Goal: Task Accomplishment & Management: Use online tool/utility

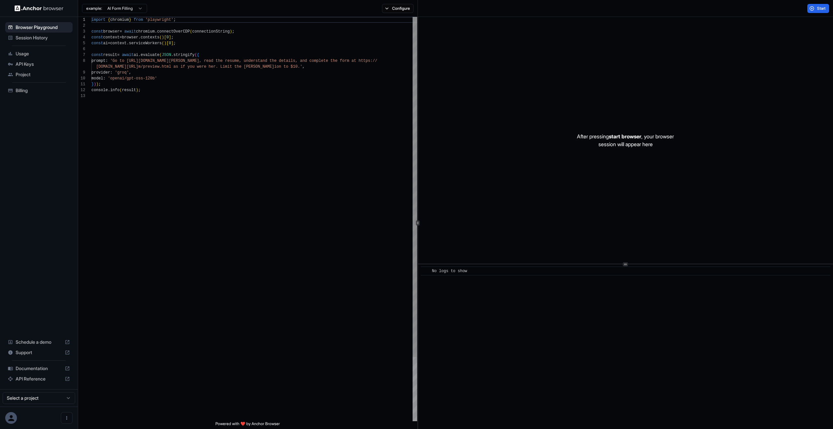
scroll to position [47, 0]
type textarea "**********"
click at [238, 68] on div "import { chromium } from 'playwright' ; const browser = await chromium . connec…" at bounding box center [254, 257] width 326 height 481
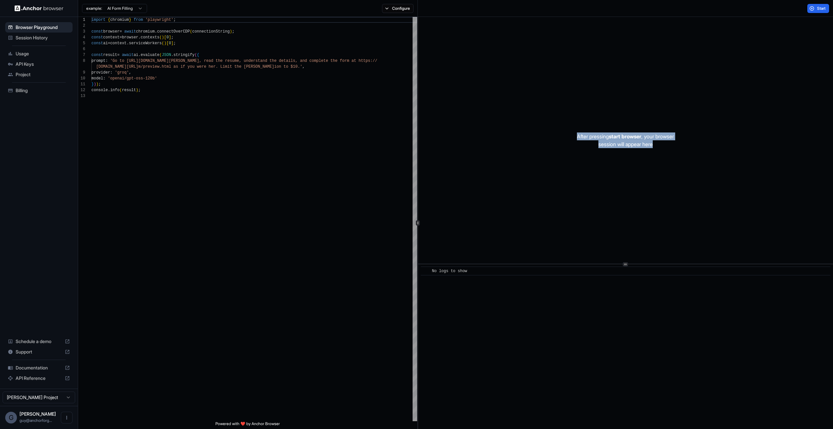
drag, startPoint x: 617, startPoint y: 96, endPoint x: 667, endPoint y: 189, distance: 105.3
click at [667, 189] on div "After pressing start browser , your browser session will appear here" at bounding box center [625, 140] width 415 height 247
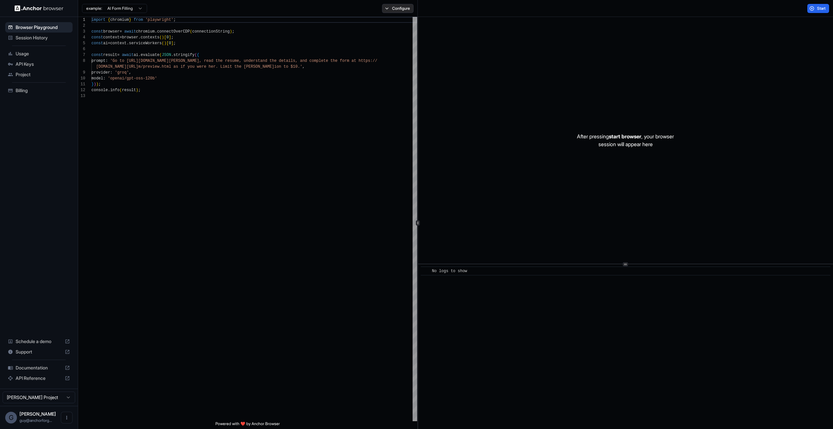
click at [382, 9] on button "Configure" at bounding box center [398, 8] width 32 height 9
click at [483, 63] on button "Select Profile..." at bounding box center [468, 65] width 65 height 9
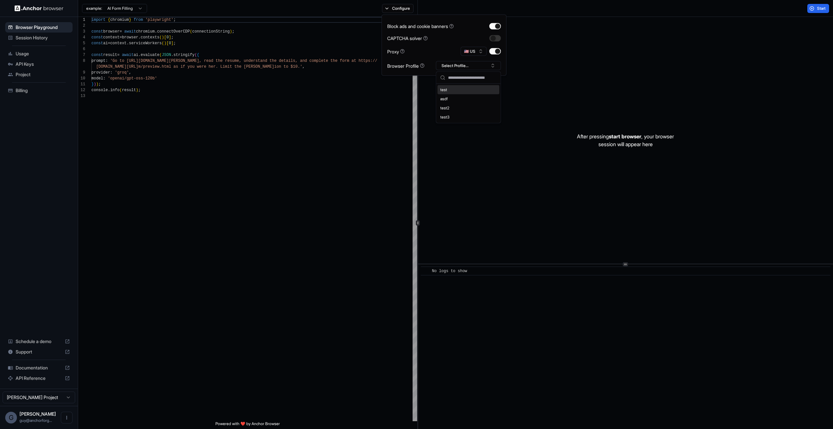
click at [432, 63] on div "Browser Profile Select Profile..." at bounding box center [444, 65] width 114 height 9
click at [464, 53] on button "🇺🇸 US" at bounding box center [474, 51] width 26 height 9
click at [585, 65] on div "After pressing start browser , your browser session will appear here" at bounding box center [625, 140] width 415 height 247
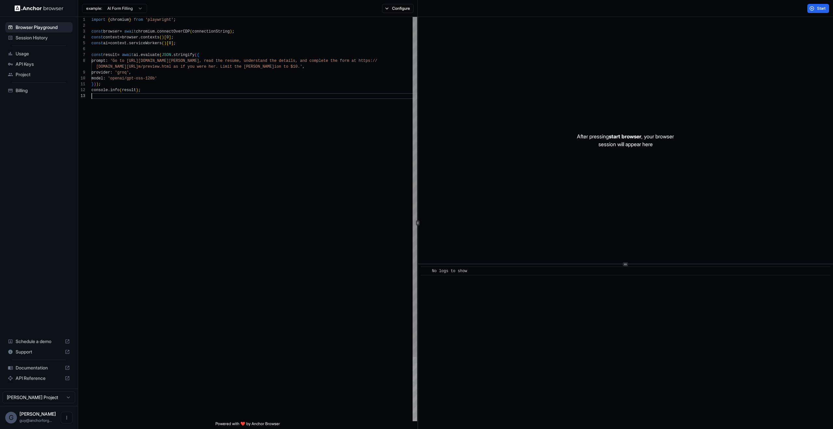
scroll to position [18, 0]
drag, startPoint x: 307, startPoint y: 122, endPoint x: 230, endPoint y: 74, distance: 91.4
click at [300, 113] on div "import { chromium } from 'playwright' ; const browser = await chromium . connec…" at bounding box center [254, 257] width 326 height 481
drag, startPoint x: 228, startPoint y: 114, endPoint x: 243, endPoint y: 117, distance: 14.5
click at [228, 114] on div "import { chromium } from 'playwright' ; const browser = await chromium . connec…" at bounding box center [254, 257] width 326 height 481
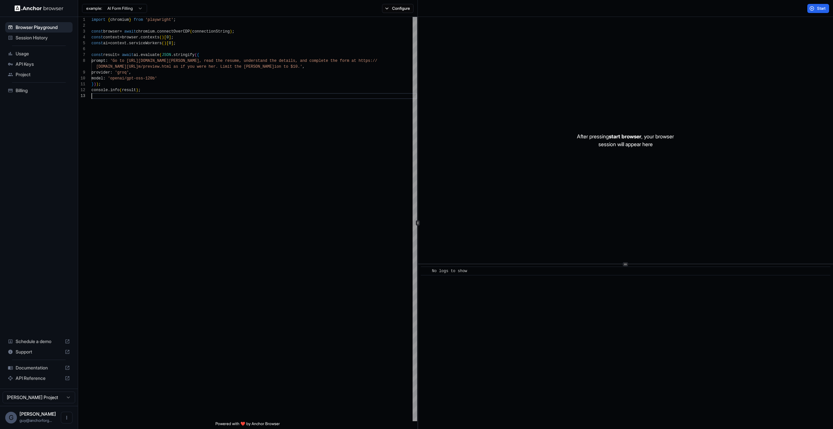
click at [560, 127] on div "After pressing start browser , your browser session will appear here" at bounding box center [625, 140] width 415 height 247
drag, startPoint x: 146, startPoint y: 51, endPoint x: 272, endPoint y: 134, distance: 150.6
click at [272, 134] on div "**********" at bounding box center [247, 219] width 339 height 404
drag, startPoint x: 191, startPoint y: 113, endPoint x: 185, endPoint y: 109, distance: 7.3
click at [186, 110] on div "import { chromium } from 'playwright' ; const browser = await chromium . connec…" at bounding box center [254, 257] width 326 height 481
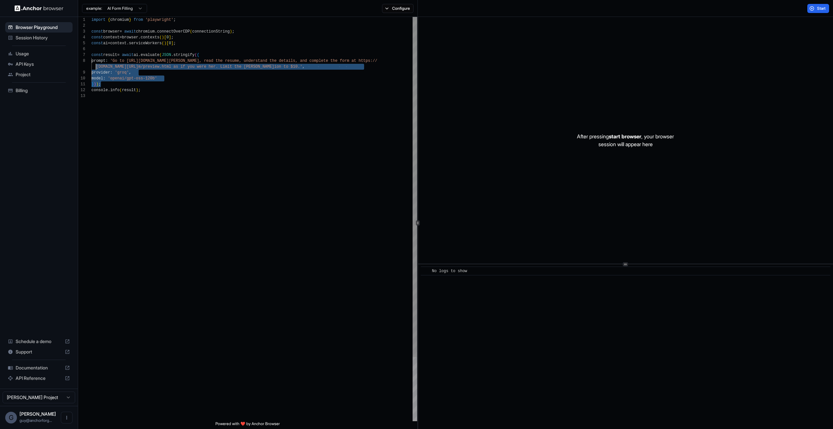
scroll to position [35, 0]
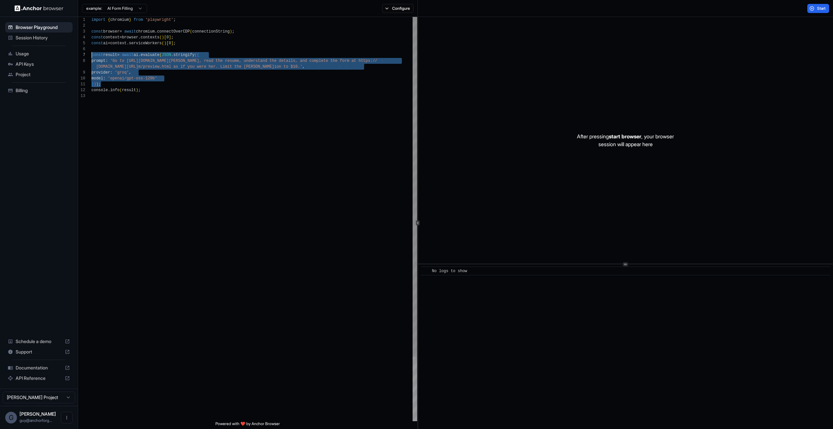
drag, startPoint x: 132, startPoint y: 85, endPoint x: 49, endPoint y: 56, distance: 87.4
click at [91, 56] on div "import { chromium } from 'playwright' ; const browser = await chromium . connec…" at bounding box center [254, 257] width 326 height 481
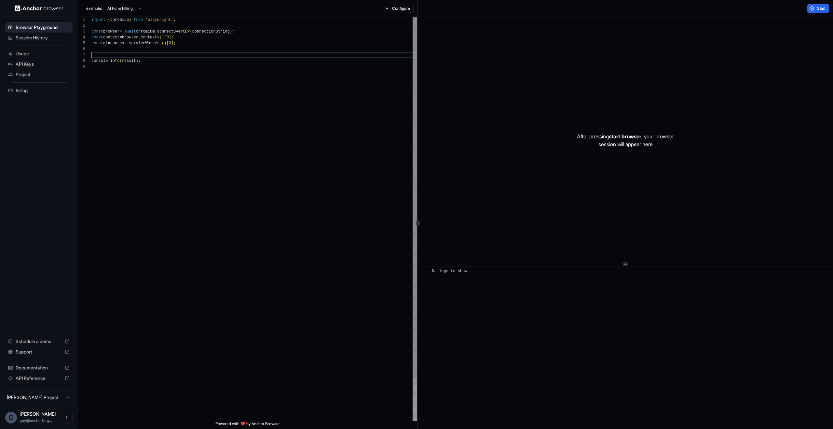
scroll to position [29, 0]
type textarea "**********"
click at [811, 15] on div "Start" at bounding box center [625, 8] width 415 height 17
click at [815, 9] on button "Start" at bounding box center [819, 8] width 22 height 9
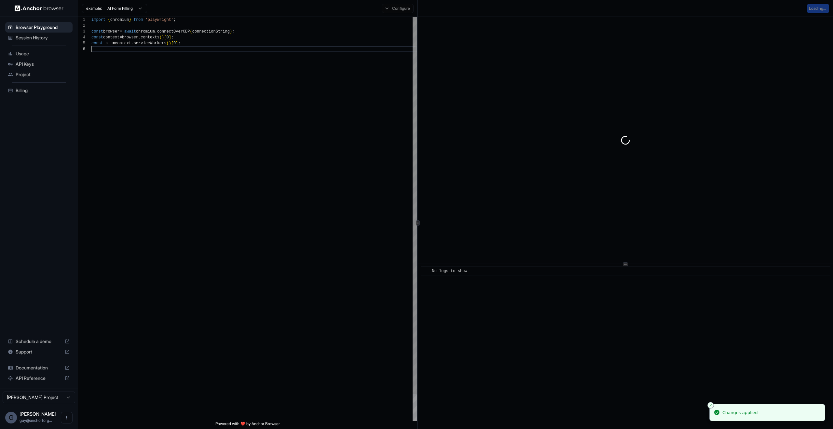
click at [343, 180] on div "import { chromium } from 'playwright' ; const browser = await chromium . connec…" at bounding box center [254, 234] width 326 height 434
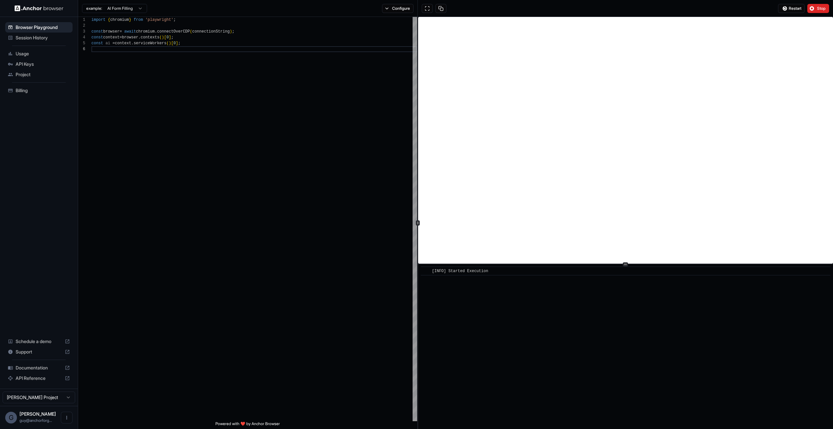
click at [628, 366] on div "​ [INFO] Started Execution" at bounding box center [625, 346] width 415 height 165
click at [821, 8] on span "Stop" at bounding box center [822, 8] width 9 height 5
click at [370, 164] on div "import { chromium } from 'playwright' ; const browser = await chromium . connec…" at bounding box center [254, 234] width 326 height 434
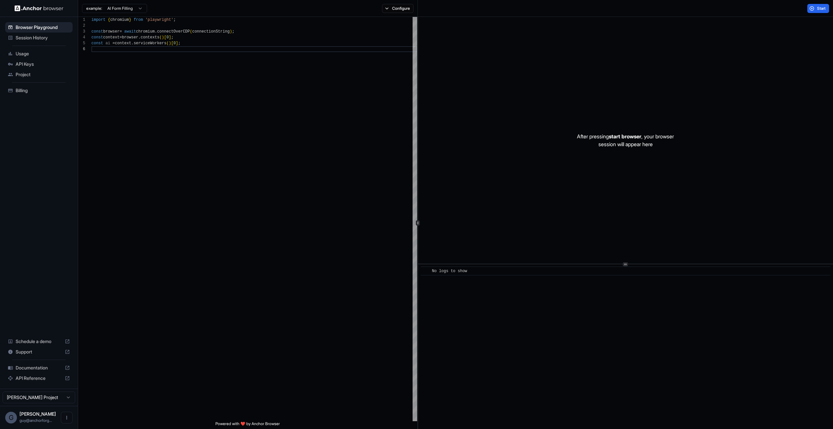
click at [563, 81] on div "After pressing start browser , your browser session will appear here" at bounding box center [625, 140] width 415 height 247
click at [394, 6] on button "Configure" at bounding box center [398, 8] width 32 height 9
click at [314, 61] on div "import { chromium } from 'playwright' ; const browser = await chromium . connec…" at bounding box center [254, 234] width 326 height 434
click at [320, 95] on div "import { chromium } from 'playwright' ; const browser = await chromium . connec…" at bounding box center [254, 234] width 326 height 434
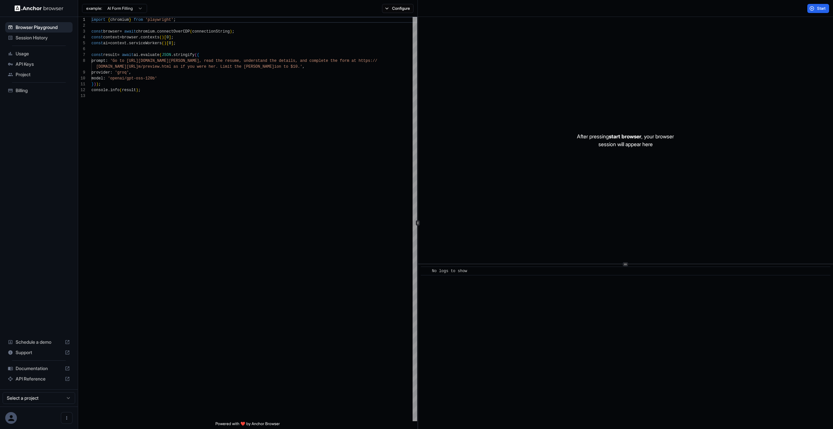
scroll to position [47, 0]
click at [45, 42] on div "Session History" at bounding box center [38, 38] width 67 height 10
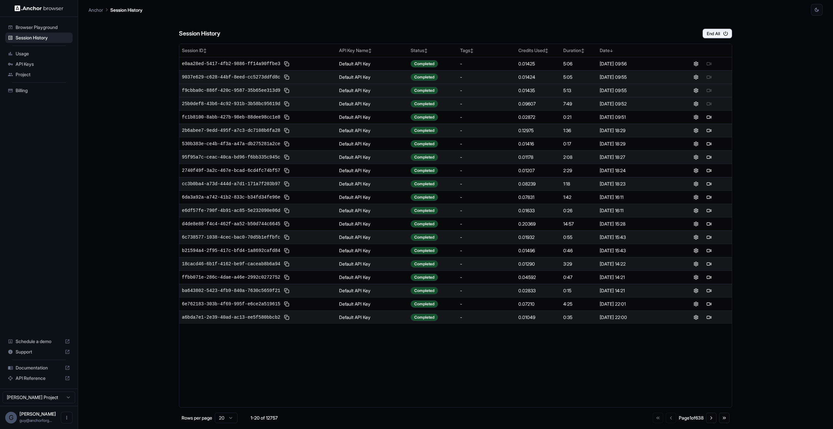
click at [213, 94] on div "f9cbba0c-886f-420c-9587-35b65ee313d9" at bounding box center [258, 91] width 152 height 8
click at [217, 86] on td "f9cbba0c-886f-420c-9587-35b65ee313d9" at bounding box center [257, 90] width 157 height 13
click at [217, 88] on span "f9cbba0c-886f-420c-9587-35b65ee313d9" at bounding box center [231, 90] width 98 height 7
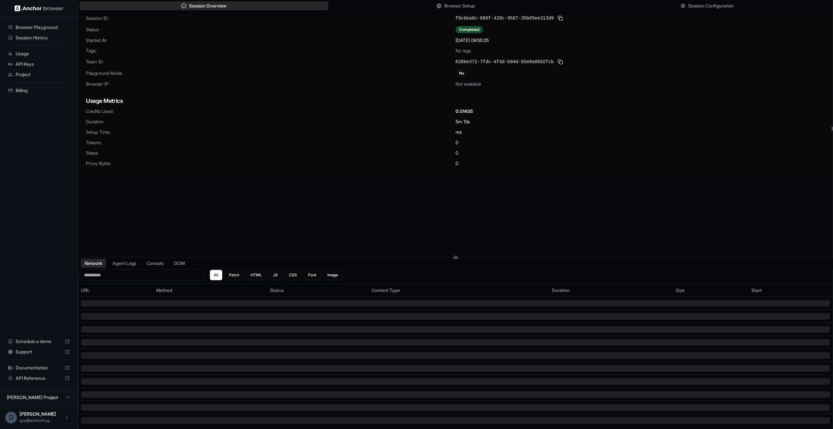
click at [30, 31] on div "Browser Playground" at bounding box center [38, 27] width 67 height 10
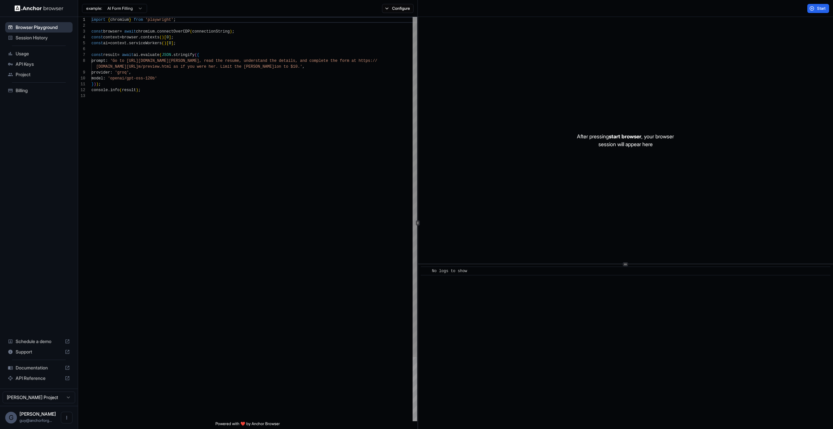
scroll to position [47, 0]
click at [33, 42] on div "Session History" at bounding box center [38, 38] width 67 height 10
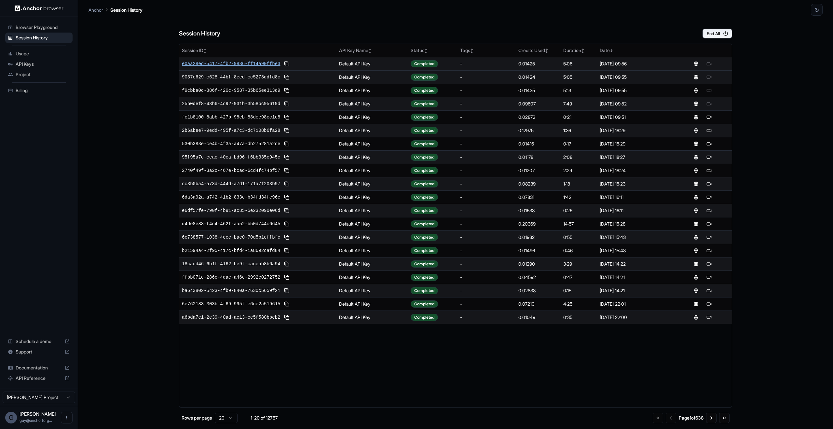
click at [232, 63] on span "e0aa28ed-5417-4fb2-9886-ff14a90ffbe3" at bounding box center [231, 64] width 98 height 7
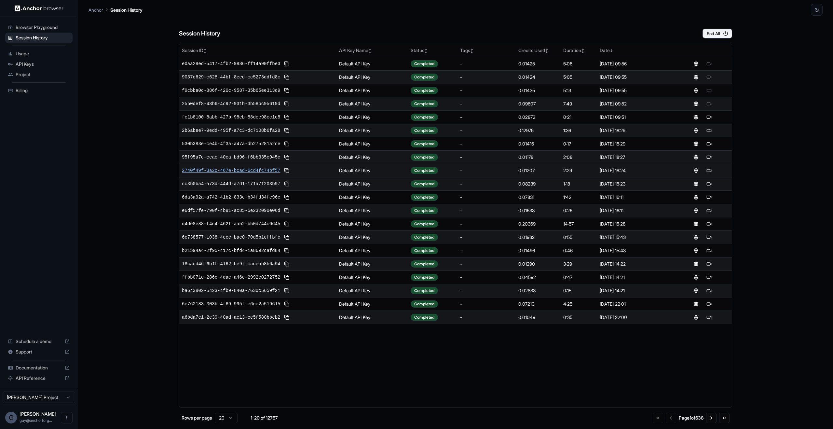
click at [243, 168] on span "2740f49f-3a2c-467e-bcad-6cd4fc74bf57" at bounding box center [231, 170] width 98 height 7
click at [799, 194] on div "Session History End All Session ID ↕ API Key Name ↕ Status ↕ Tags ↕ Credits Use…" at bounding box center [456, 222] width 735 height 413
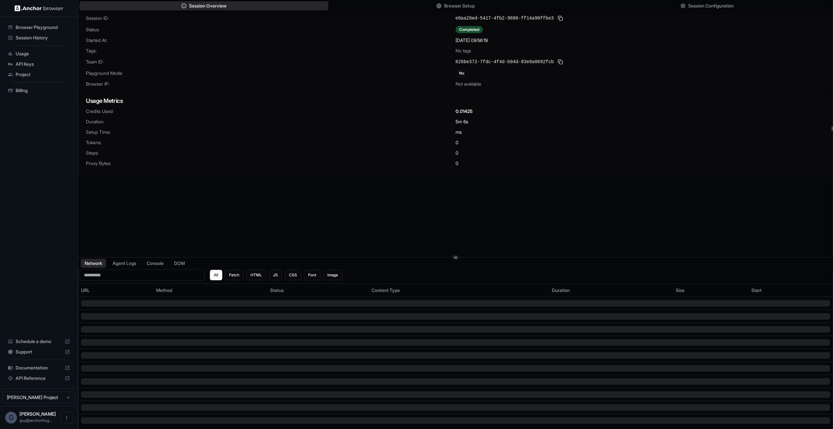
click at [32, 24] on span "Browser Playground" at bounding box center [43, 27] width 54 height 7
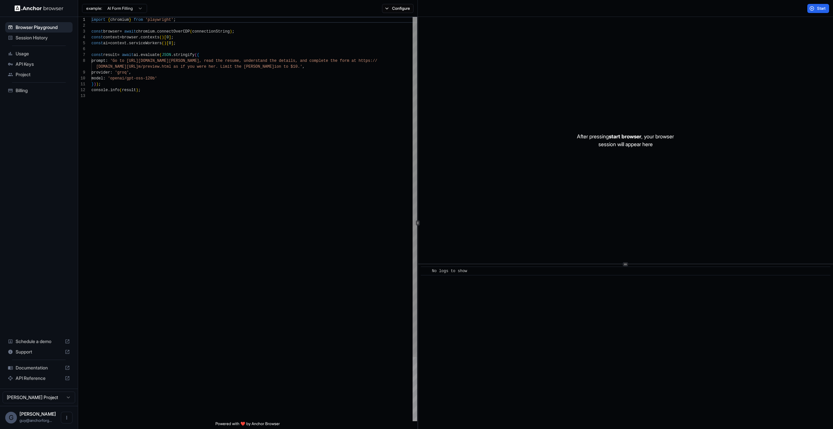
scroll to position [47, 0]
click at [47, 40] on span "Session History" at bounding box center [43, 38] width 54 height 7
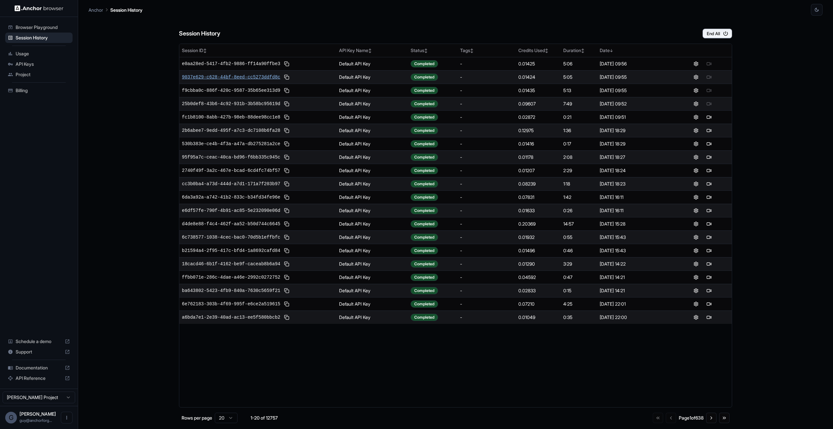
click at [216, 79] on span "9037e629-c628-44bf-8eed-cc5273ddfd8c" at bounding box center [231, 77] width 98 height 7
